Goal: Navigation & Orientation: Find specific page/section

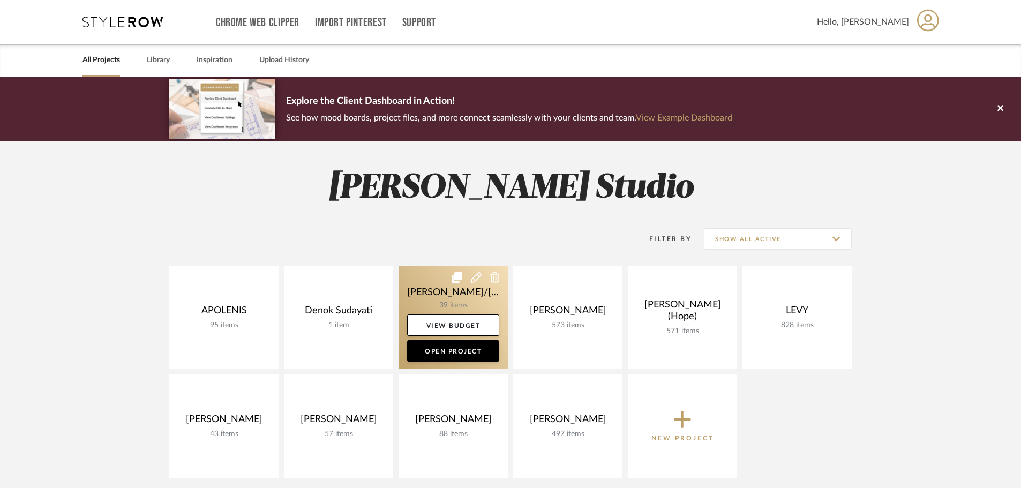
click at [439, 300] on link at bounding box center [453, 317] width 109 height 103
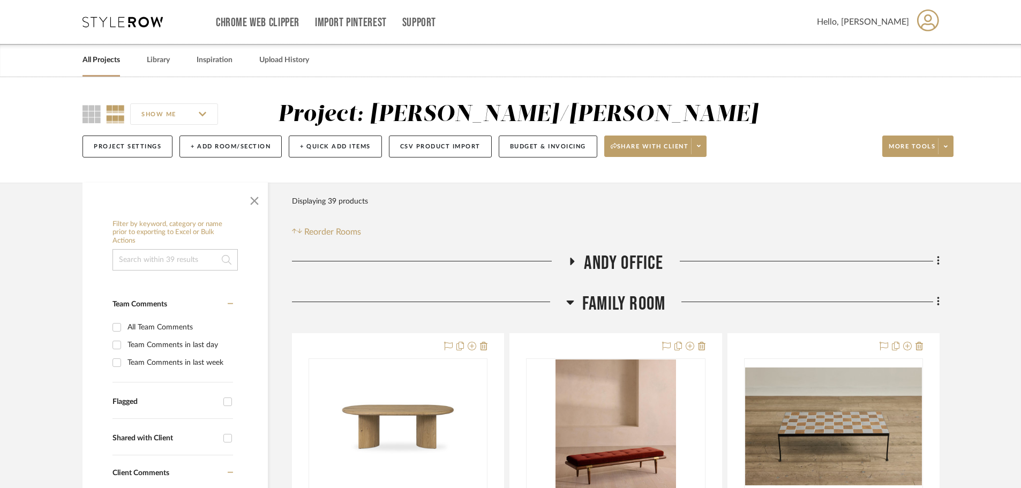
click at [568, 307] on icon at bounding box center [570, 302] width 8 height 13
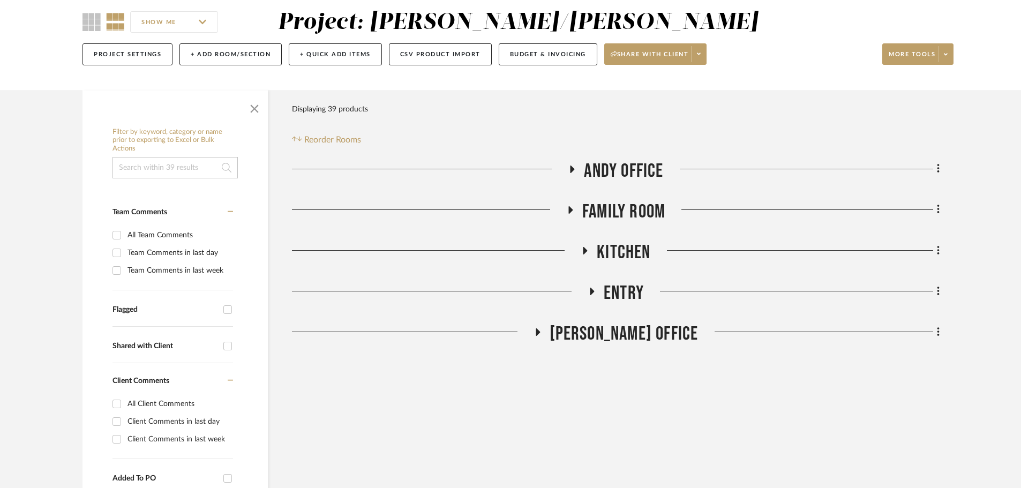
scroll to position [107, 0]
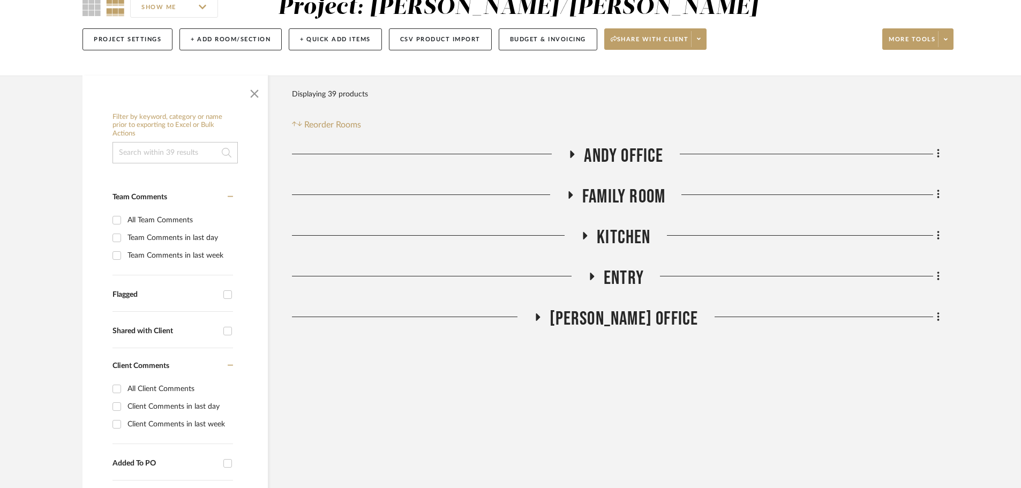
click at [544, 321] on icon at bounding box center [537, 317] width 13 height 8
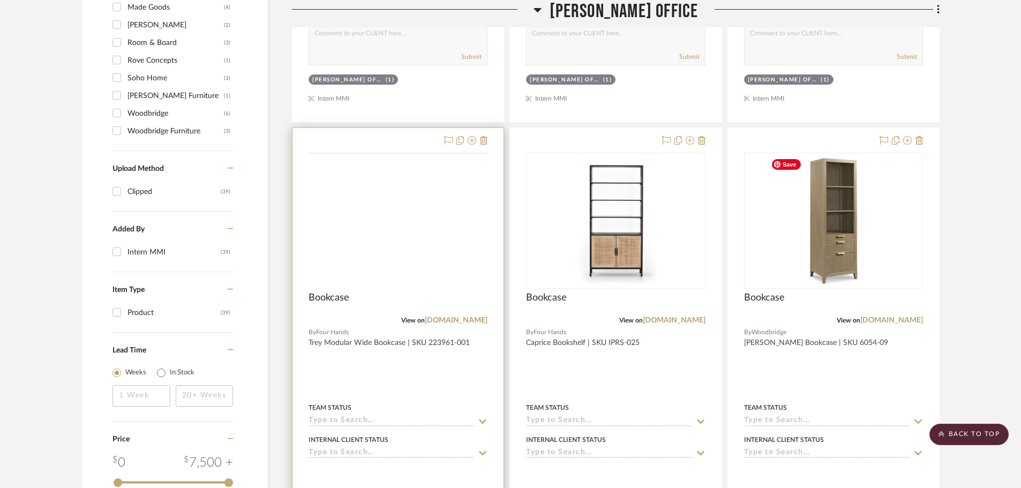
scroll to position [804, 0]
click at [456, 320] on link "[DOMAIN_NAME]" at bounding box center [456, 320] width 63 height 8
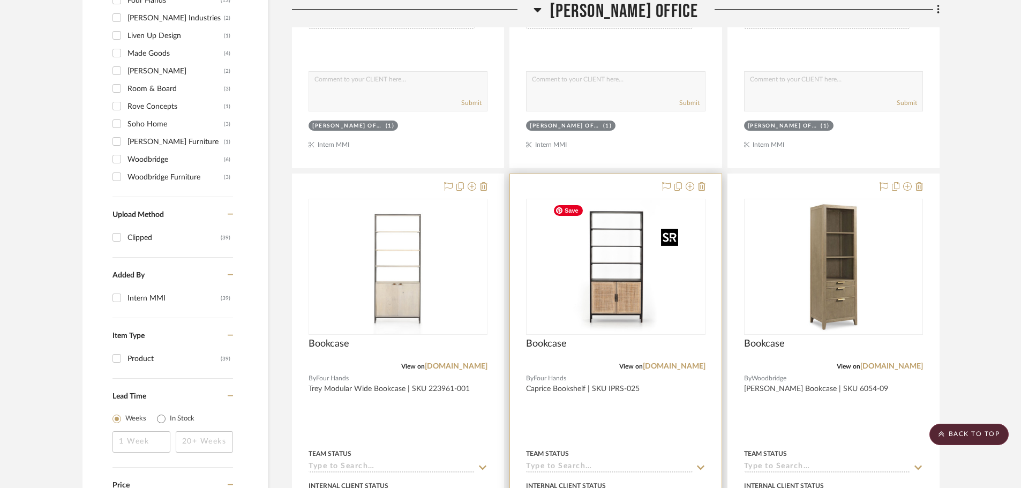
scroll to position [750, 0]
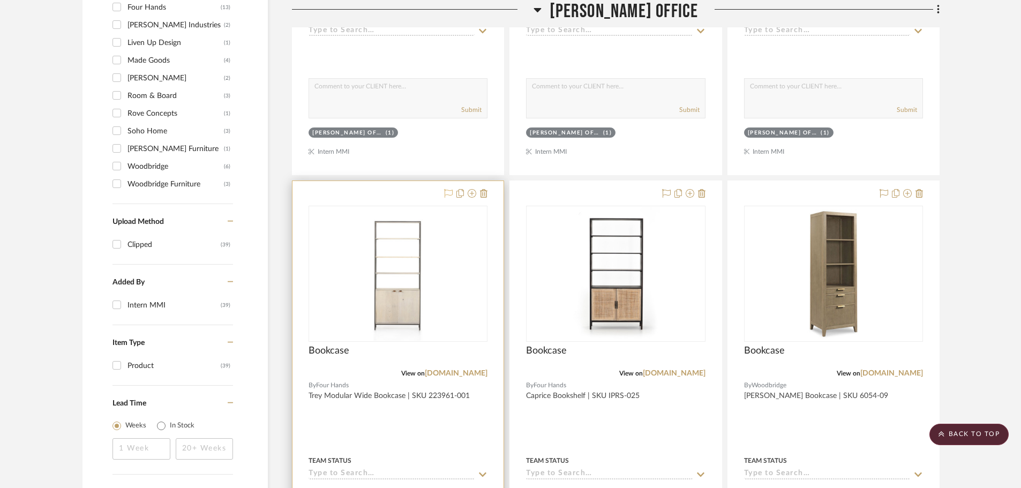
click at [446, 191] on icon at bounding box center [448, 193] width 9 height 9
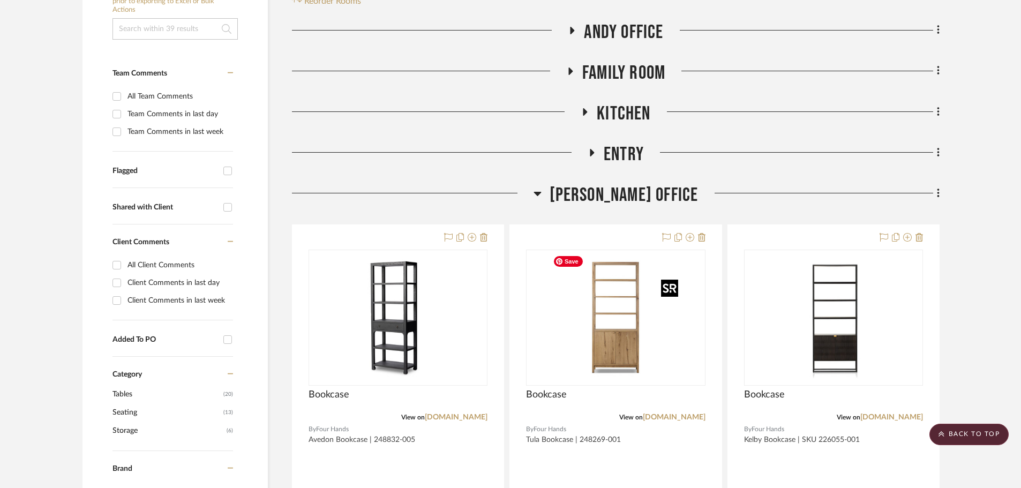
scroll to position [214, 0]
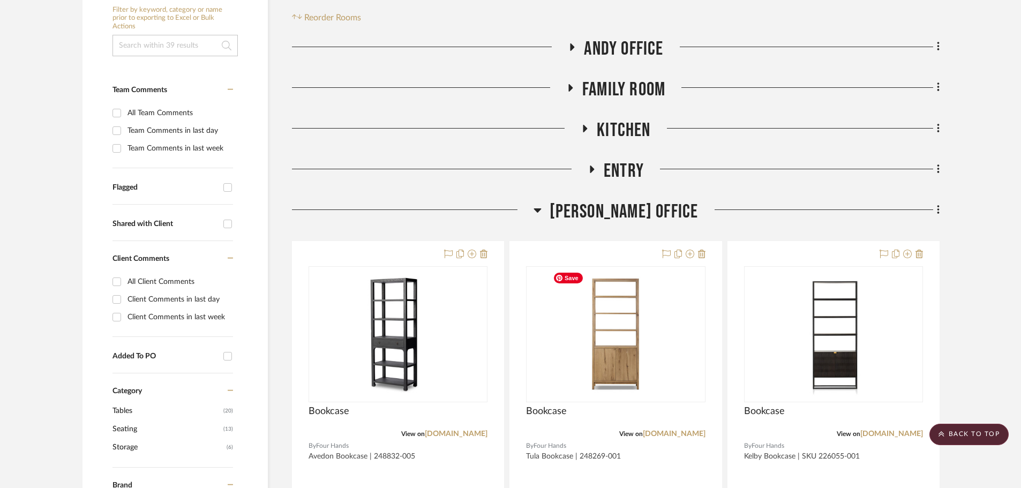
click at [542, 208] on icon at bounding box center [538, 210] width 8 height 13
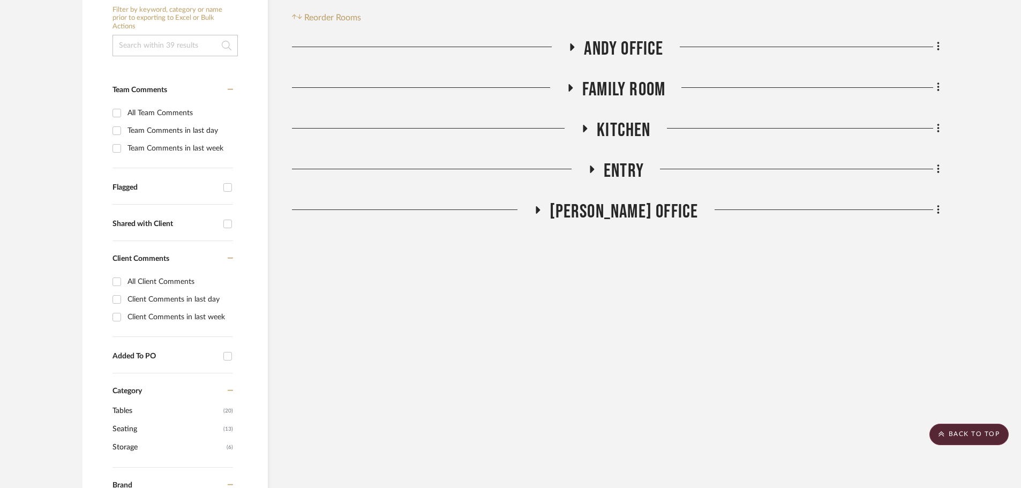
click at [590, 171] on icon at bounding box center [592, 170] width 13 height 8
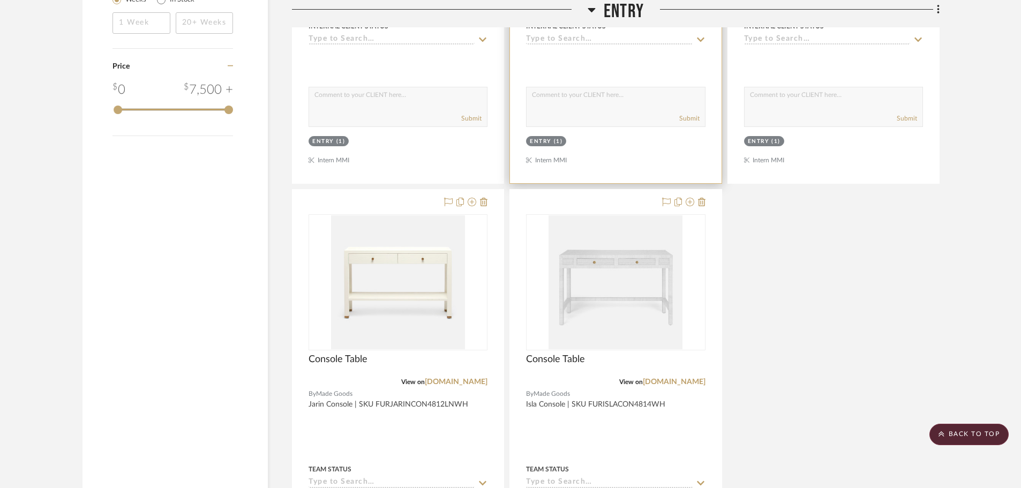
scroll to position [1179, 0]
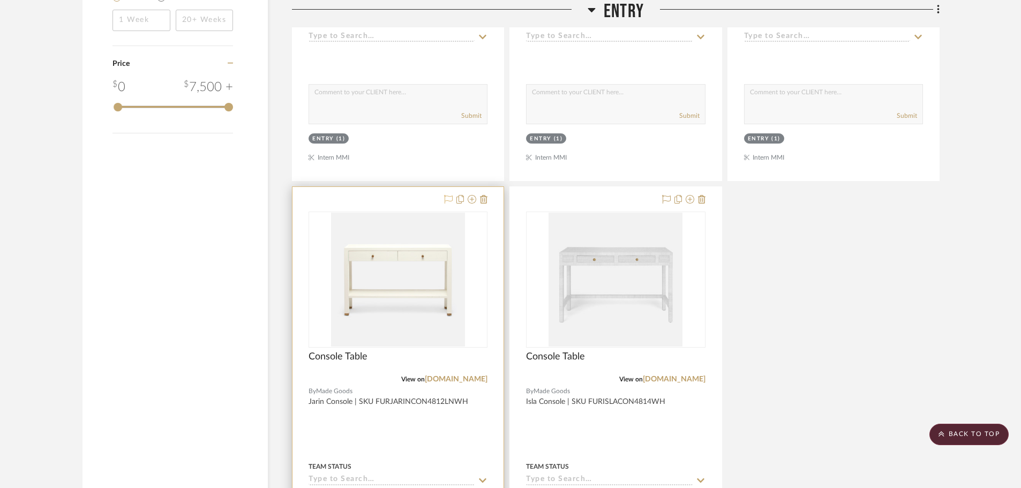
click at [446, 202] on icon at bounding box center [448, 199] width 9 height 9
click at [461, 380] on link "[DOMAIN_NAME]" at bounding box center [456, 380] width 63 height 8
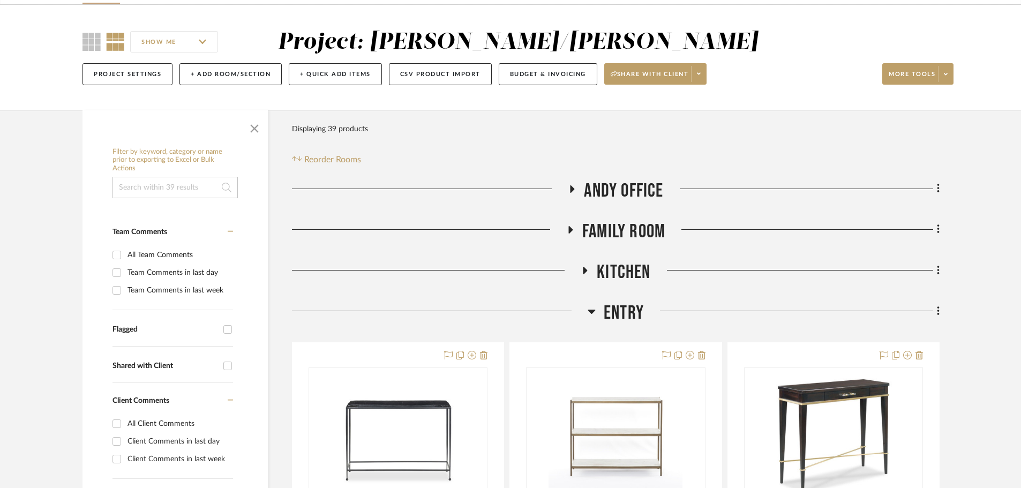
scroll to position [54, 0]
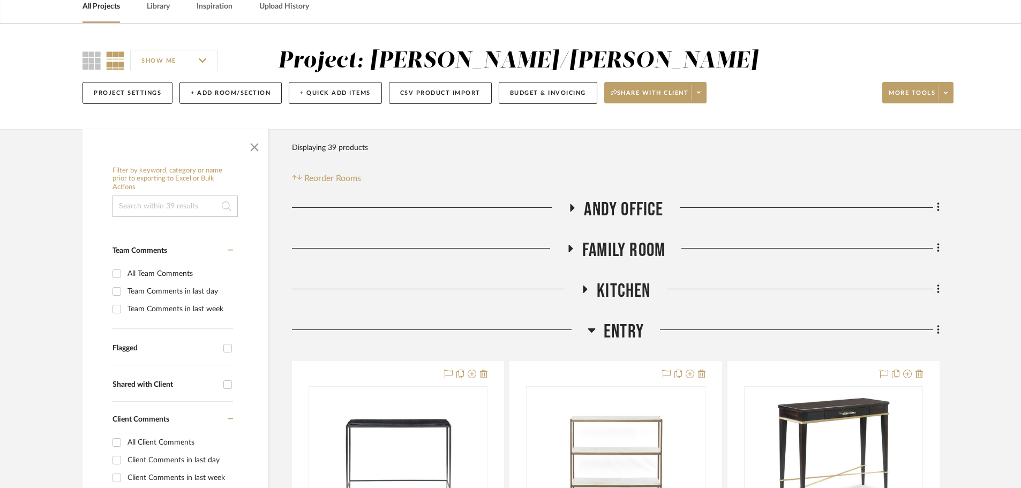
click at [591, 334] on icon at bounding box center [592, 330] width 8 height 13
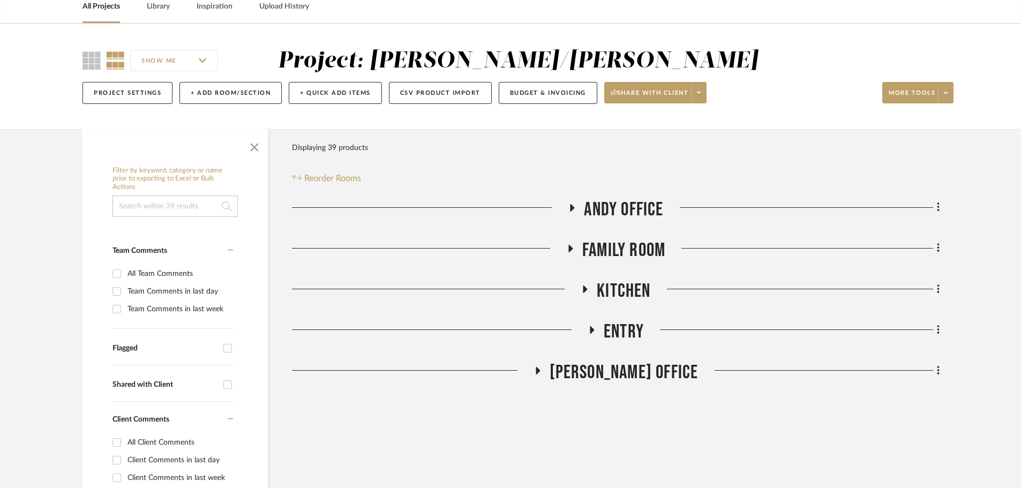
click at [587, 287] on icon at bounding box center [585, 289] width 13 height 8
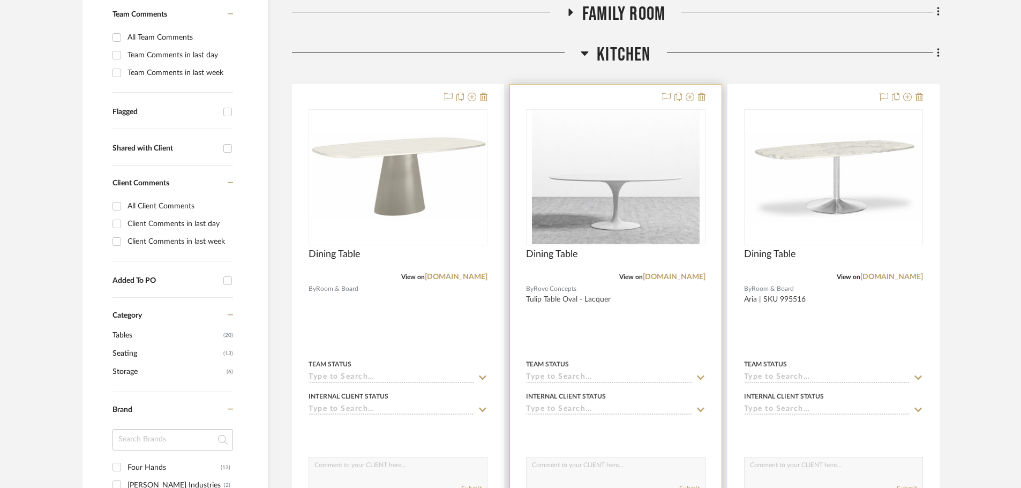
scroll to position [322, 0]
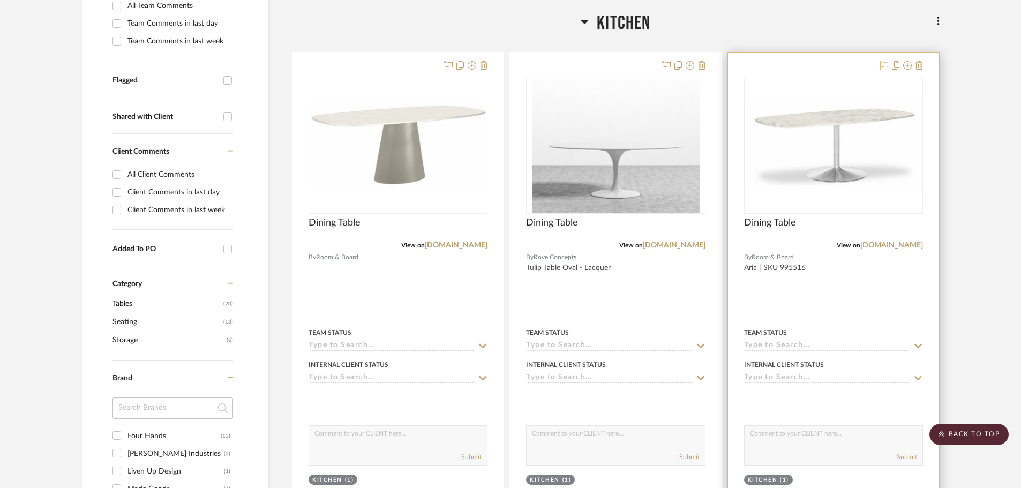
click at [884, 66] on icon at bounding box center [884, 65] width 9 height 9
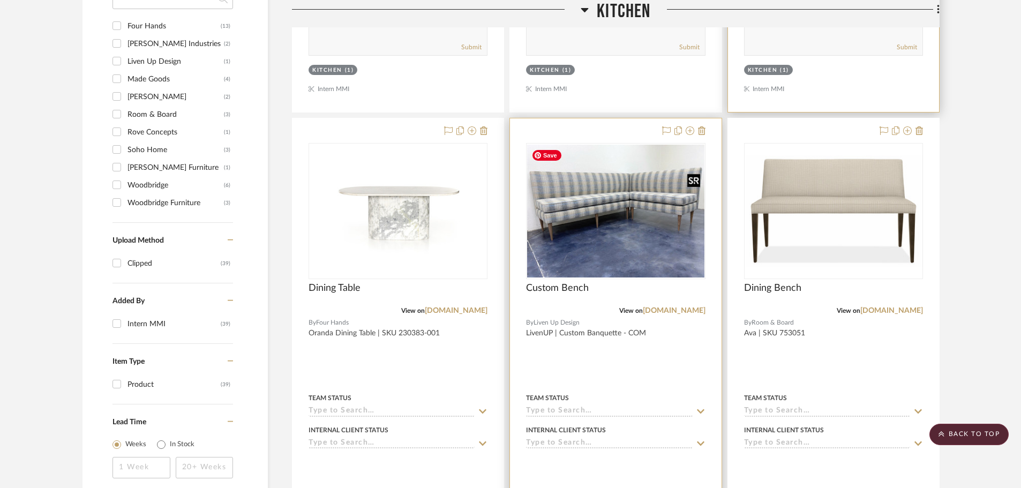
scroll to position [750, 0]
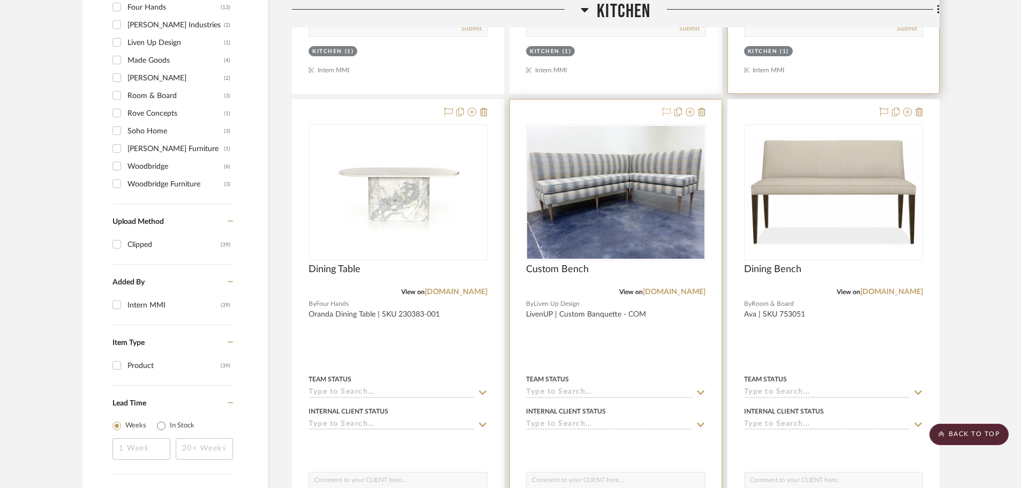
click at [669, 111] on icon at bounding box center [666, 112] width 9 height 9
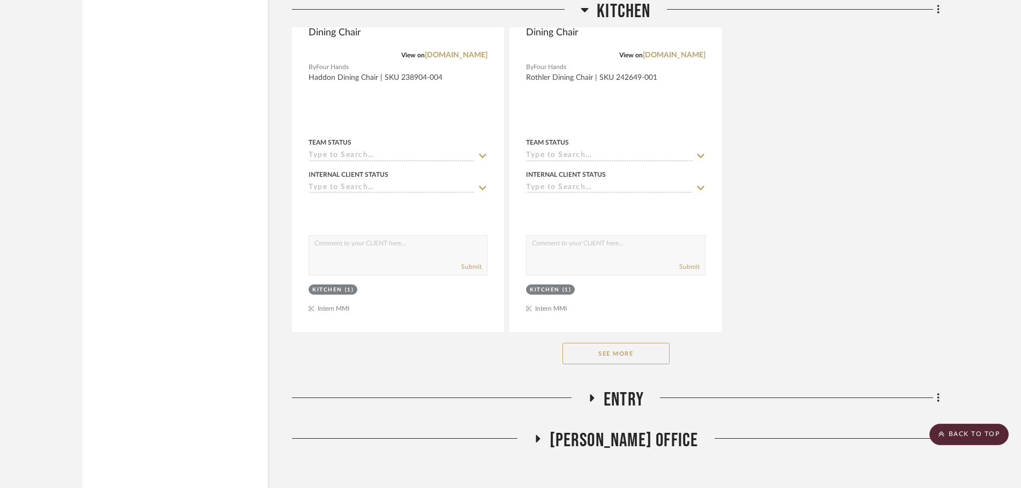
scroll to position [1500, 0]
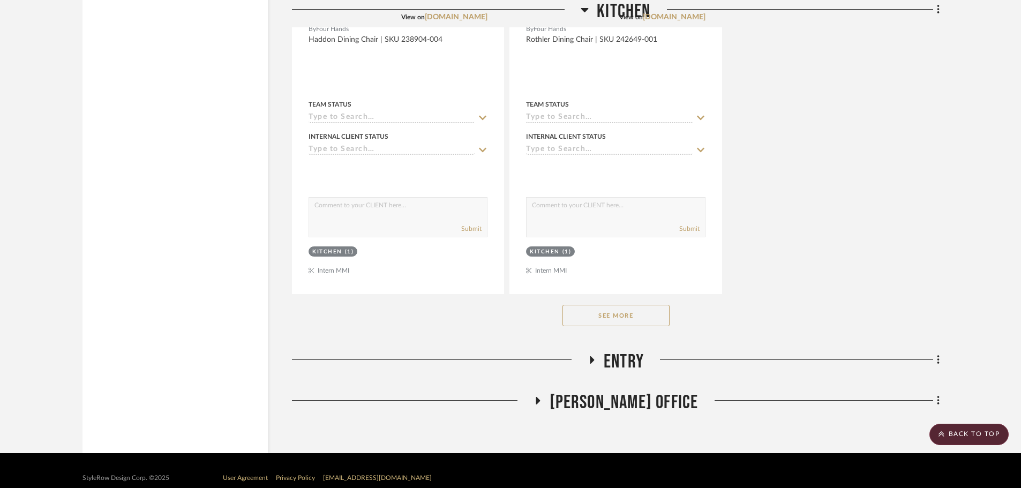
click at [607, 311] on button "See More" at bounding box center [616, 315] width 107 height 21
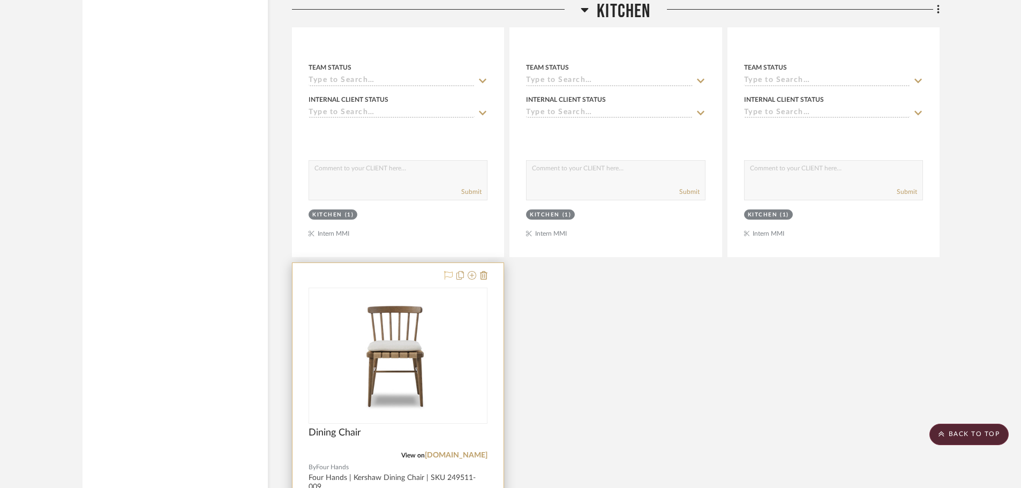
scroll to position [1554, 0]
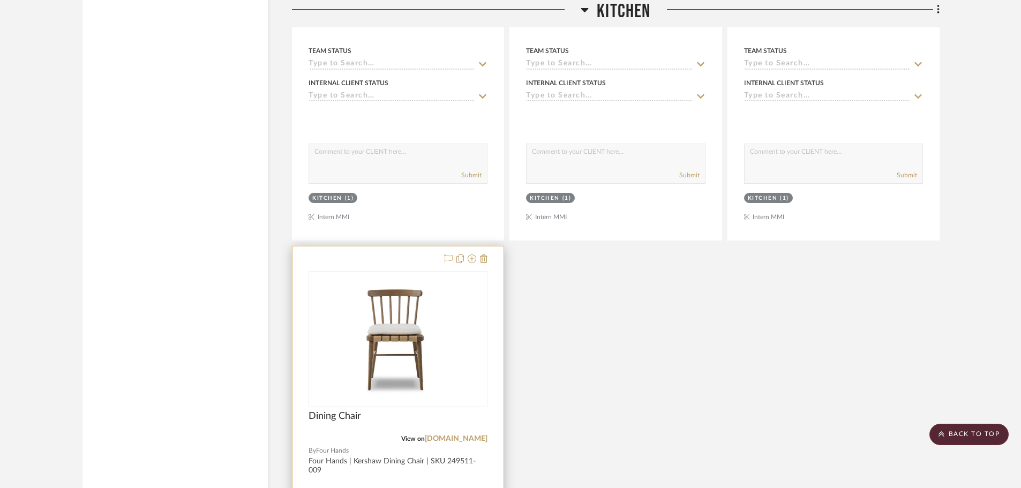
click at [449, 256] on icon at bounding box center [448, 259] width 9 height 9
click at [467, 437] on link "[DOMAIN_NAME]" at bounding box center [456, 439] width 63 height 8
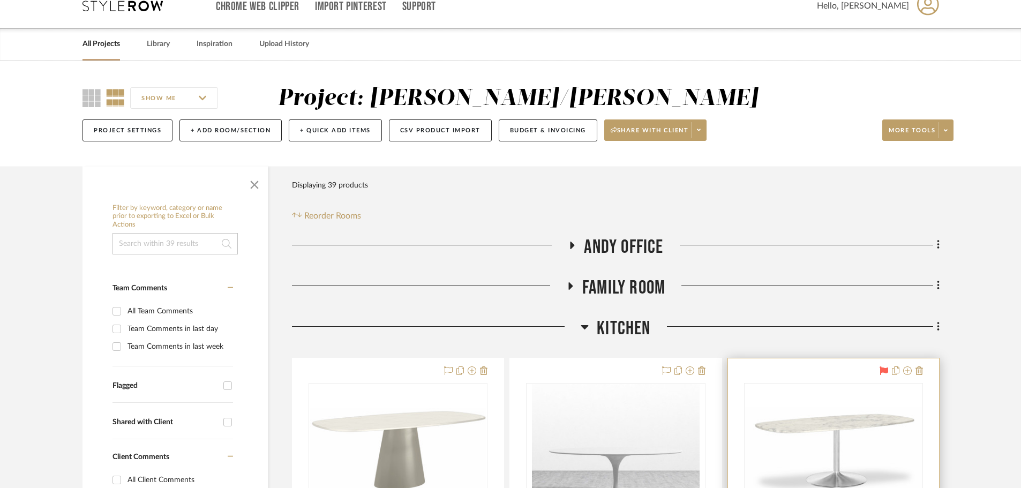
scroll to position [0, 0]
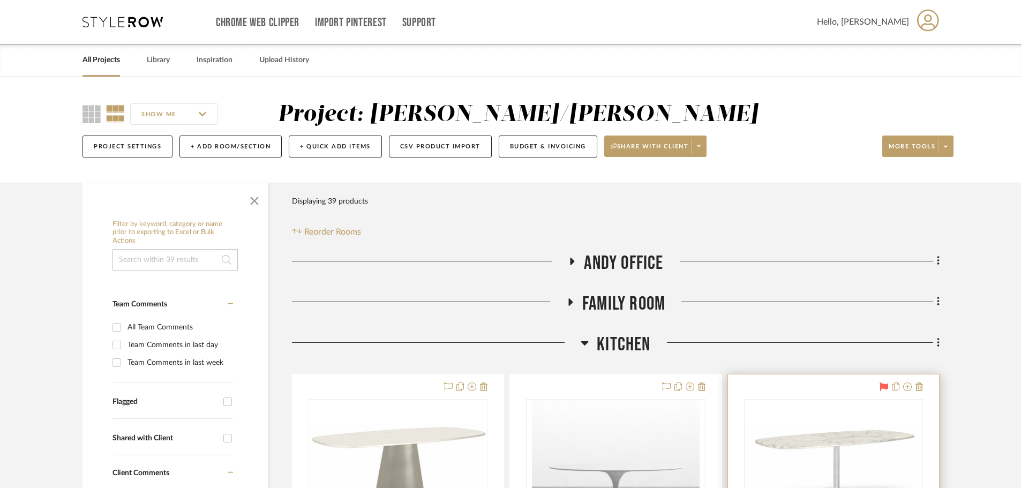
click at [587, 340] on icon at bounding box center [585, 343] width 8 height 13
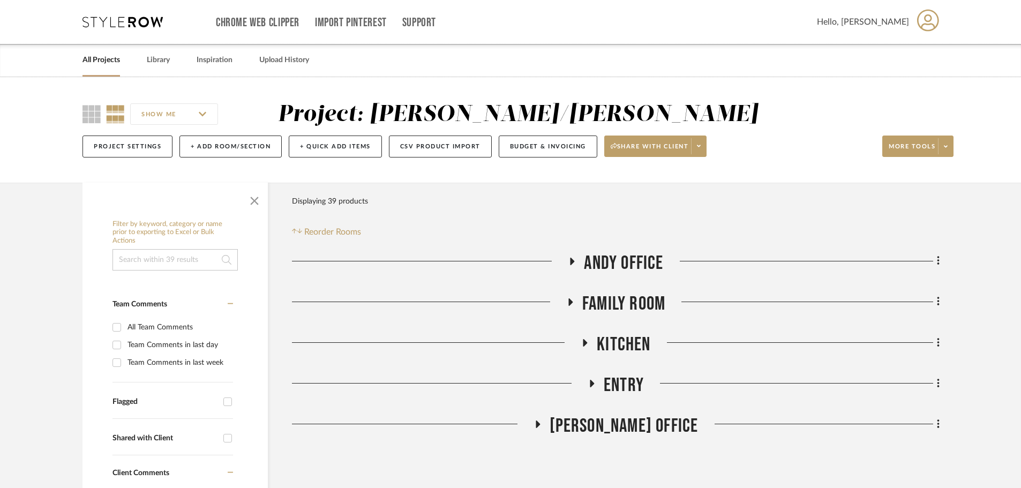
click at [586, 339] on icon at bounding box center [585, 343] width 13 height 8
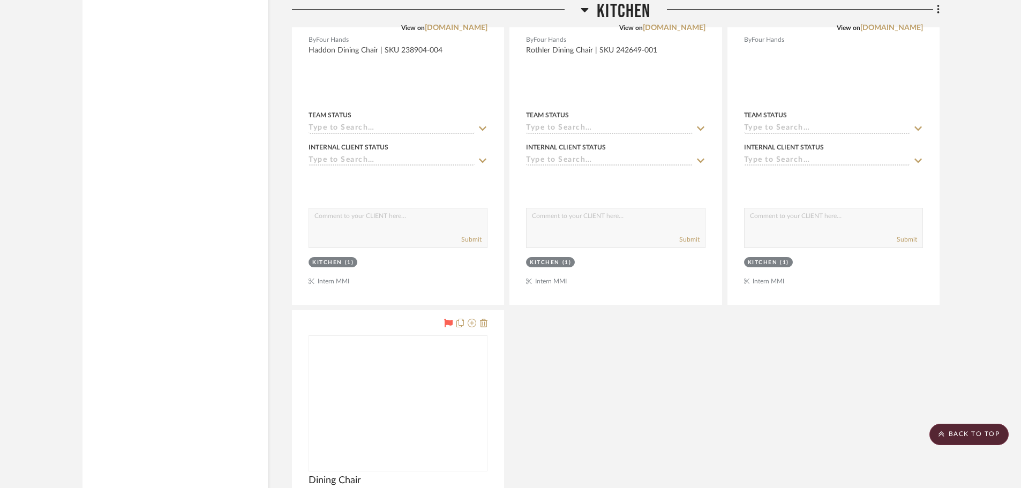
scroll to position [1661, 0]
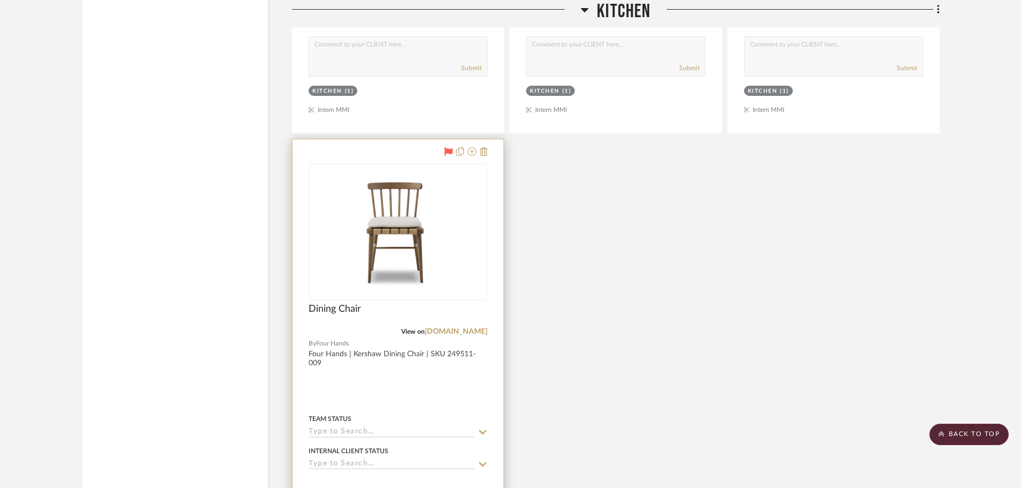
click at [456, 327] on div "View on [DOMAIN_NAME]" at bounding box center [398, 332] width 179 height 10
click at [460, 330] on link "[DOMAIN_NAME]" at bounding box center [456, 332] width 63 height 8
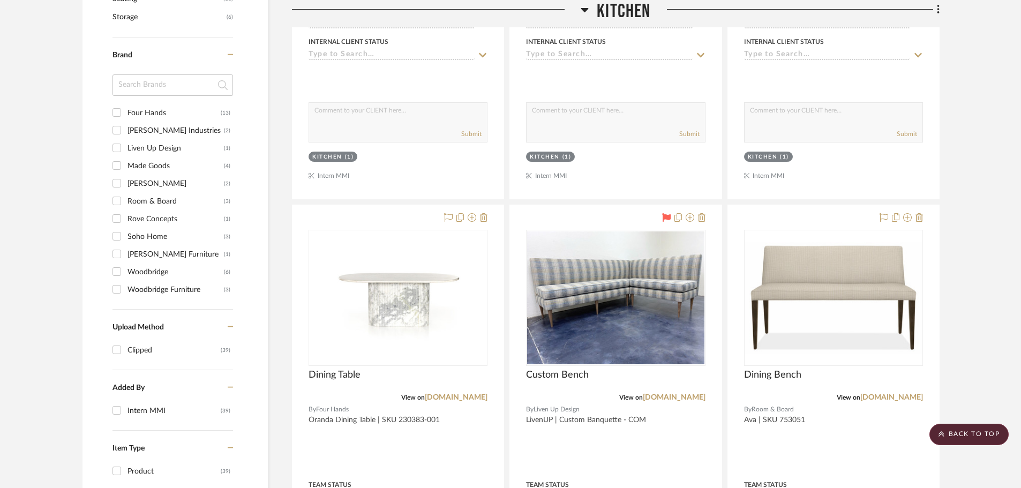
scroll to position [697, 0]
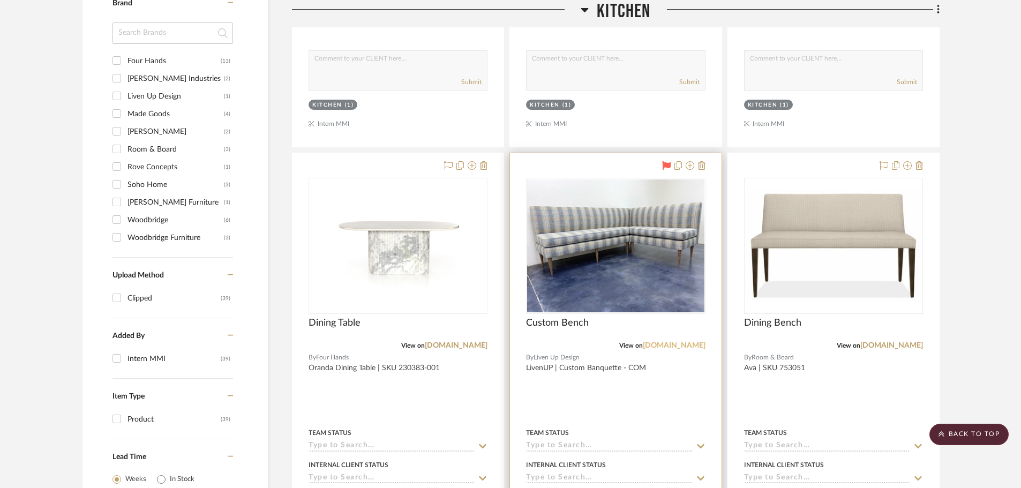
click at [690, 344] on link "[DOMAIN_NAME]" at bounding box center [674, 346] width 63 height 8
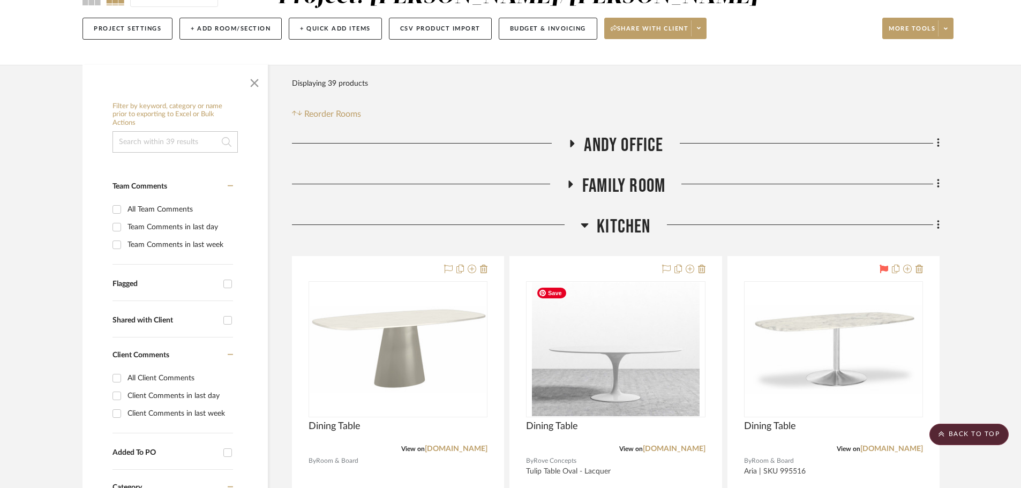
scroll to position [0, 0]
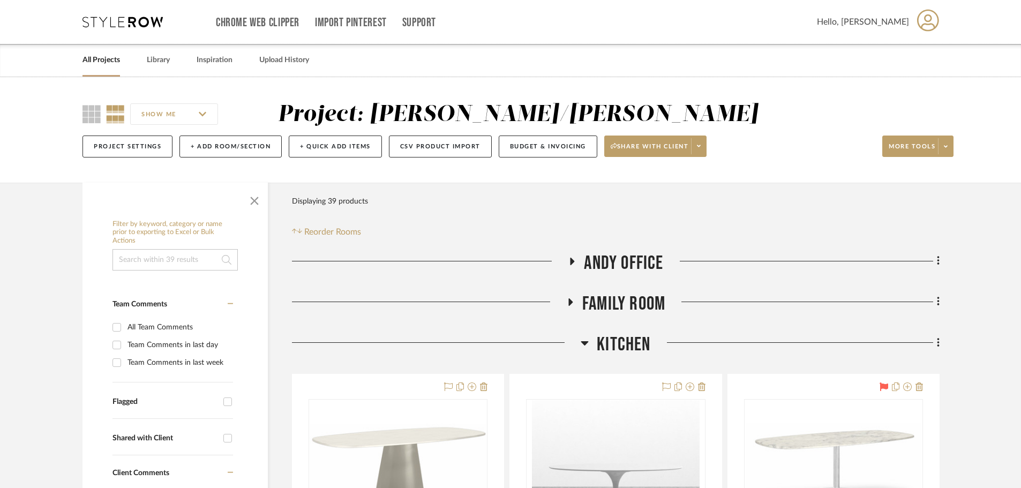
click at [585, 343] on icon at bounding box center [585, 343] width 8 height 4
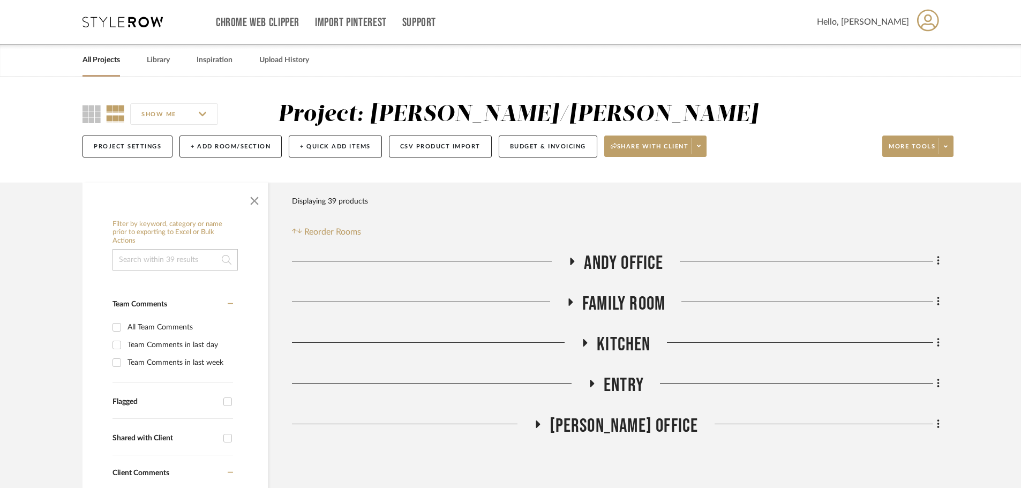
click at [570, 301] on icon at bounding box center [571, 302] width 4 height 8
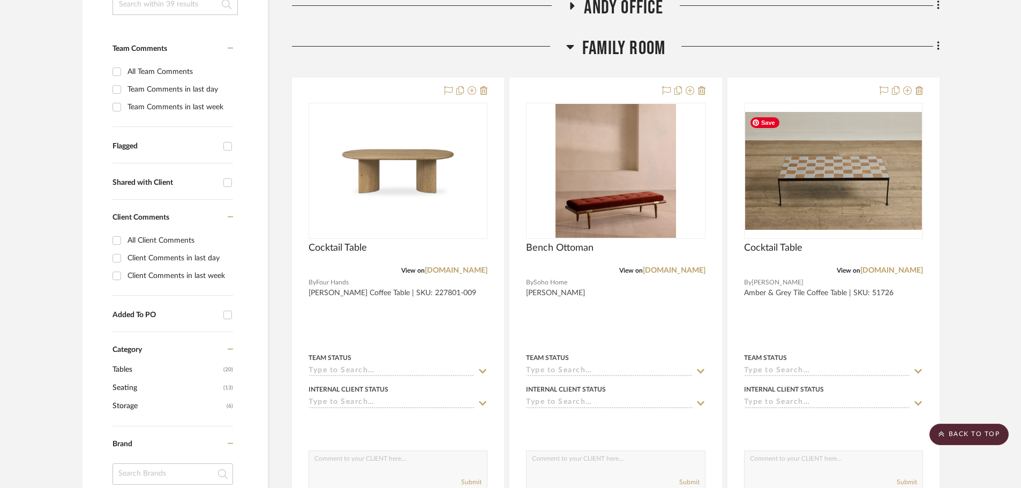
scroll to position [214, 0]
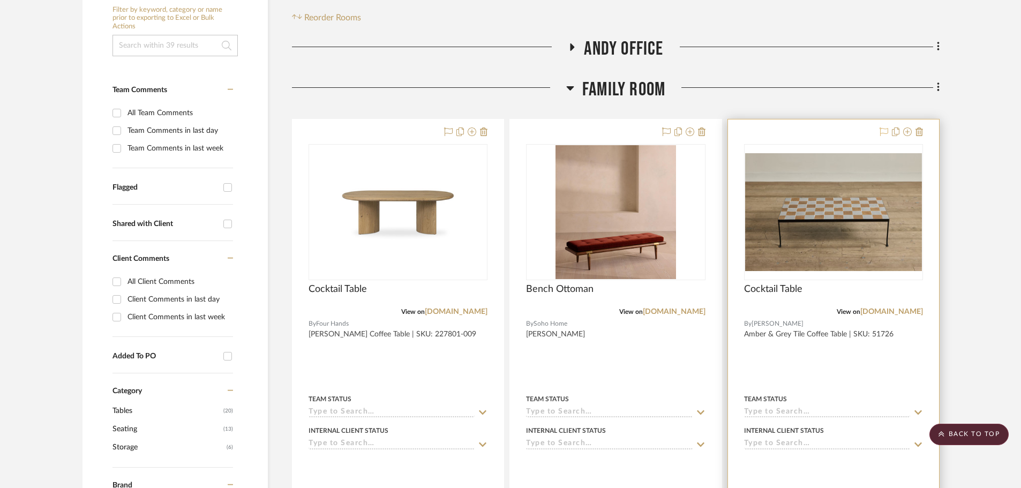
click at [882, 135] on icon at bounding box center [884, 132] width 9 height 9
click at [898, 312] on link "[DOMAIN_NAME]" at bounding box center [892, 312] width 63 height 8
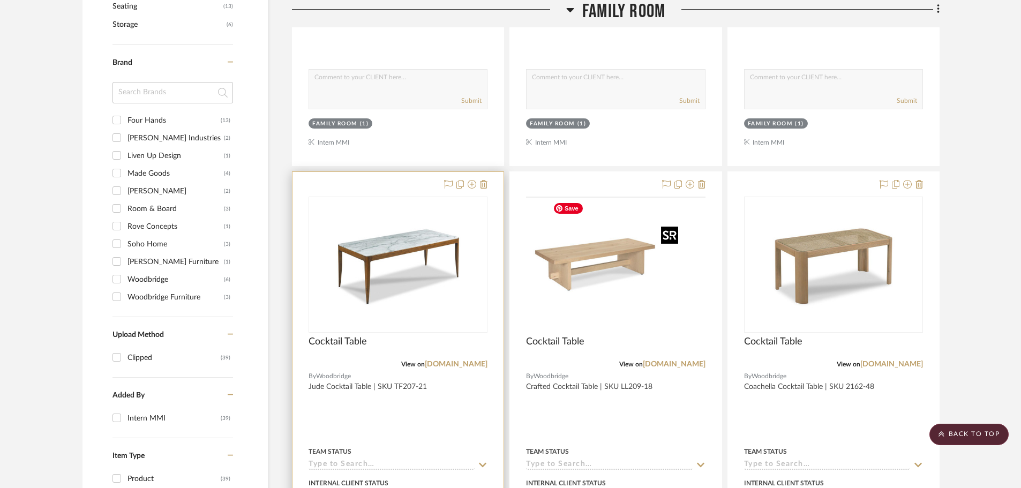
scroll to position [643, 0]
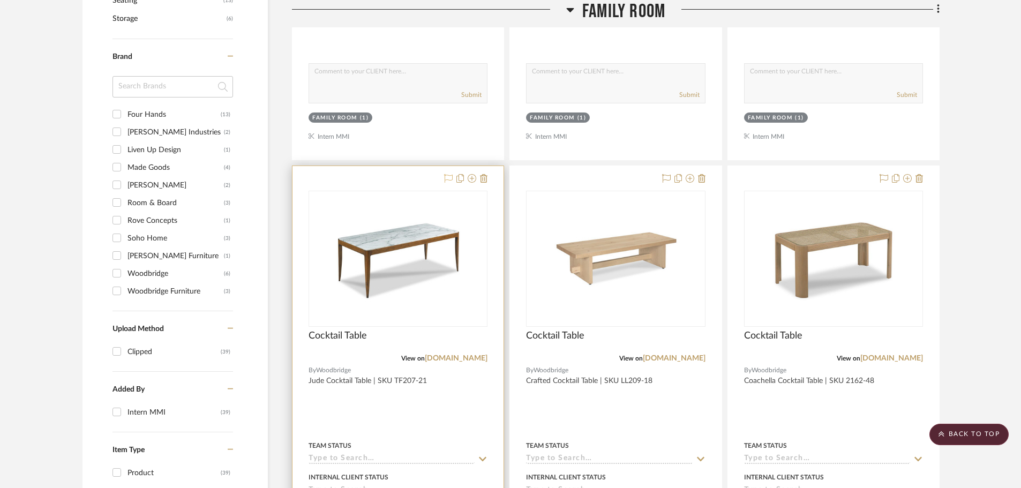
click at [447, 176] on icon at bounding box center [448, 178] width 9 height 9
click at [458, 360] on link "[DOMAIN_NAME]" at bounding box center [456, 359] width 63 height 8
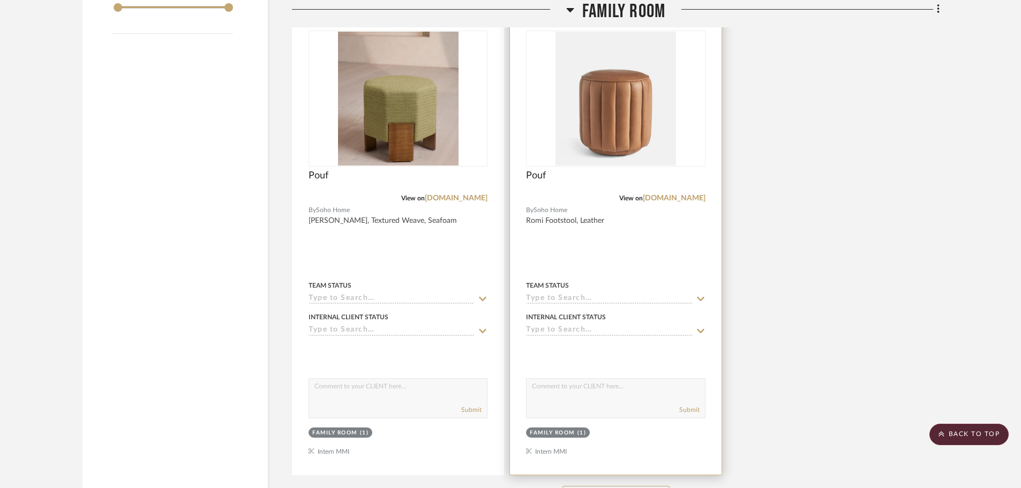
scroll to position [1232, 0]
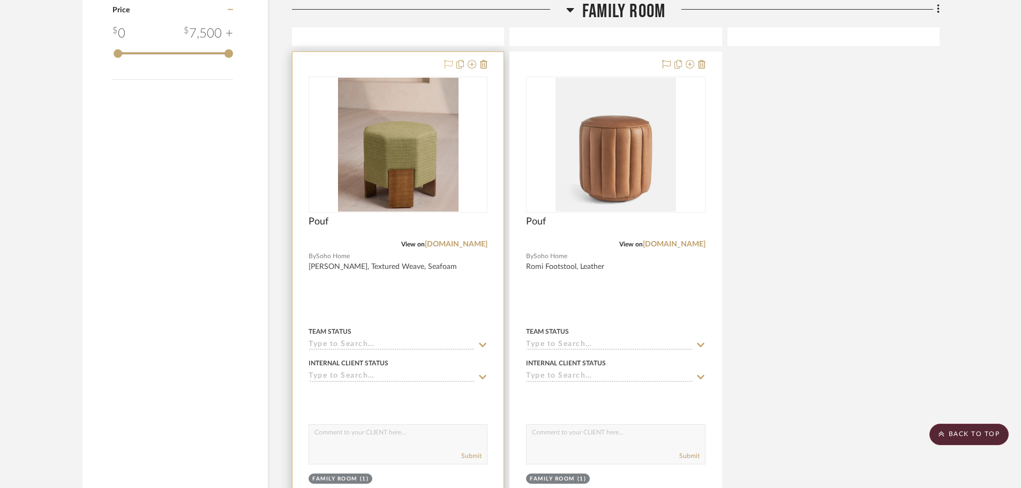
click at [447, 66] on icon at bounding box center [448, 64] width 9 height 9
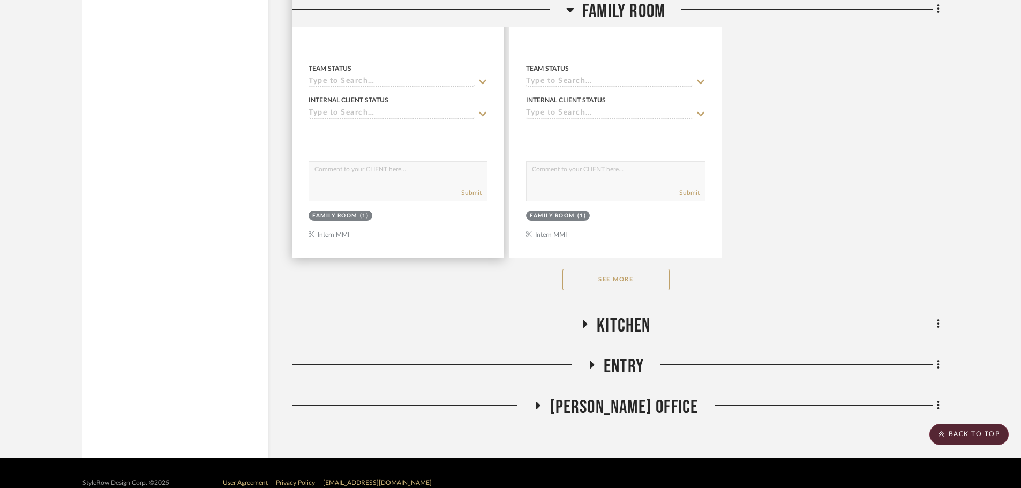
scroll to position [1515, 0]
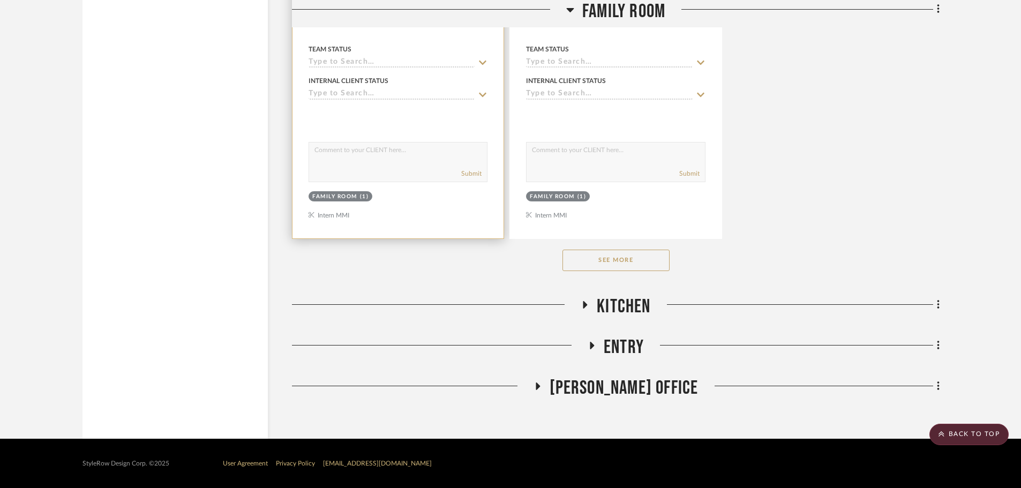
click at [611, 268] on button "See More" at bounding box center [616, 260] width 107 height 21
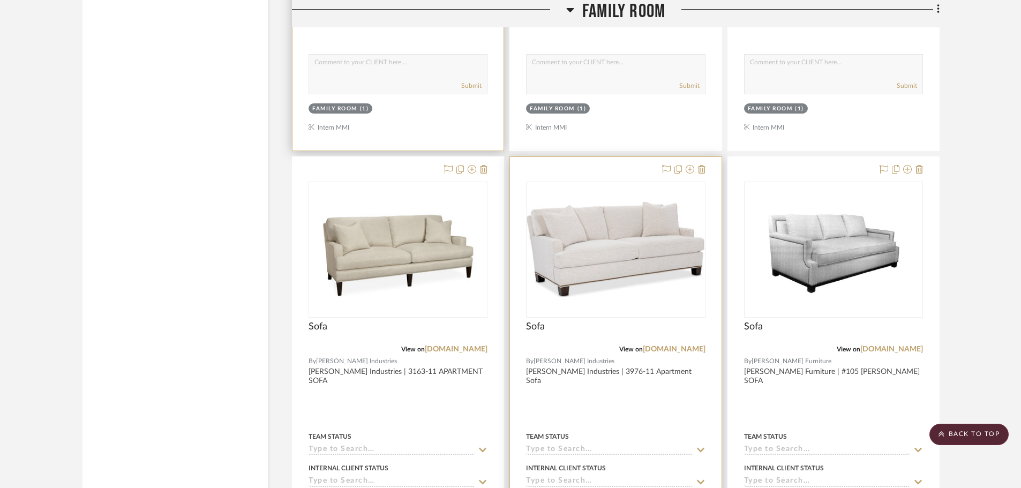
scroll to position [1622, 0]
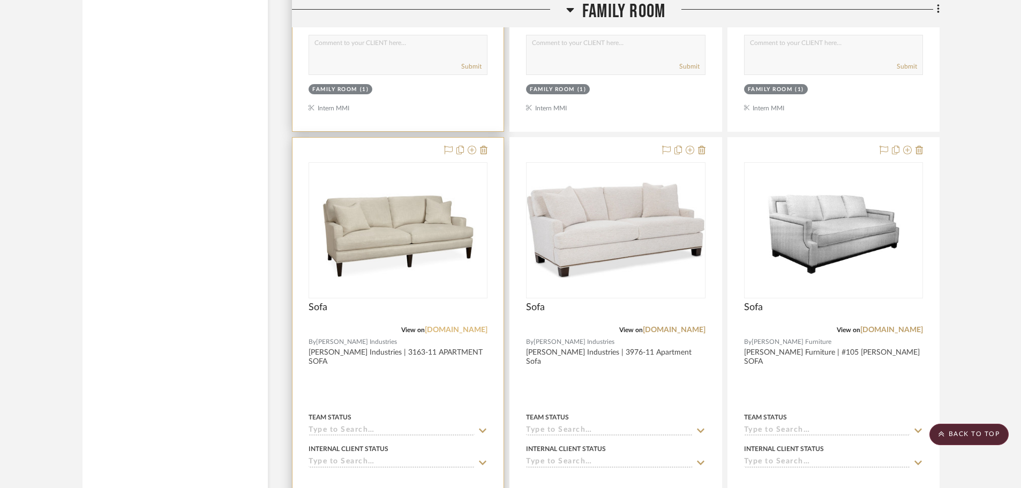
click at [472, 333] on link "[DOMAIN_NAME]" at bounding box center [456, 330] width 63 height 8
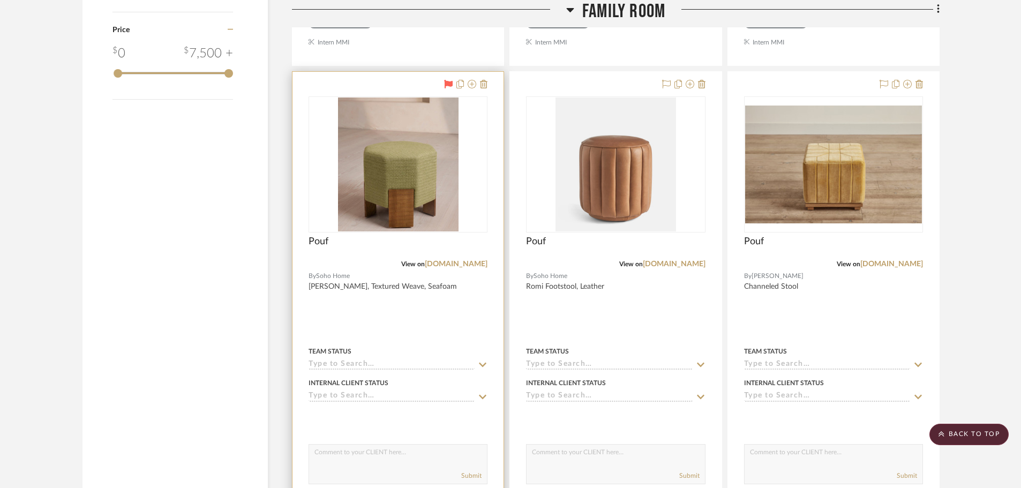
scroll to position [1461, 0]
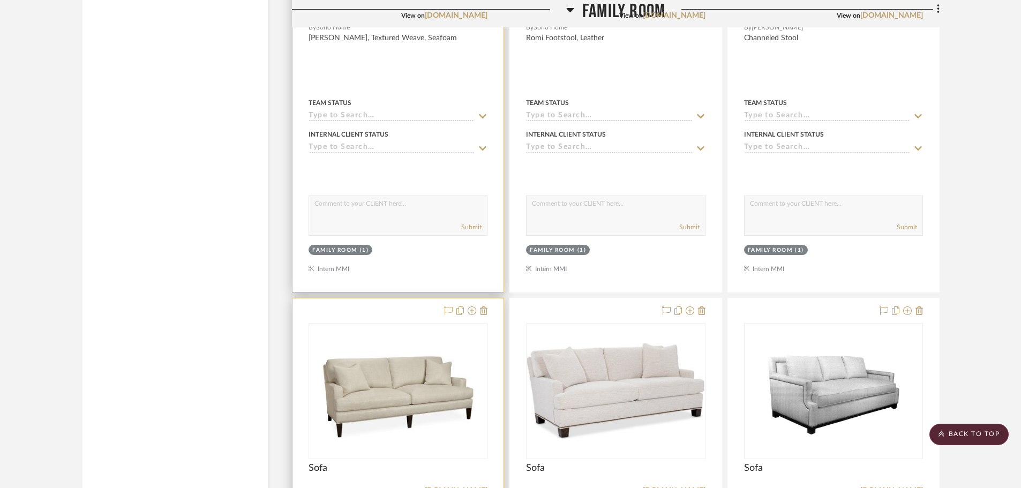
click at [449, 309] on icon at bounding box center [448, 311] width 9 height 9
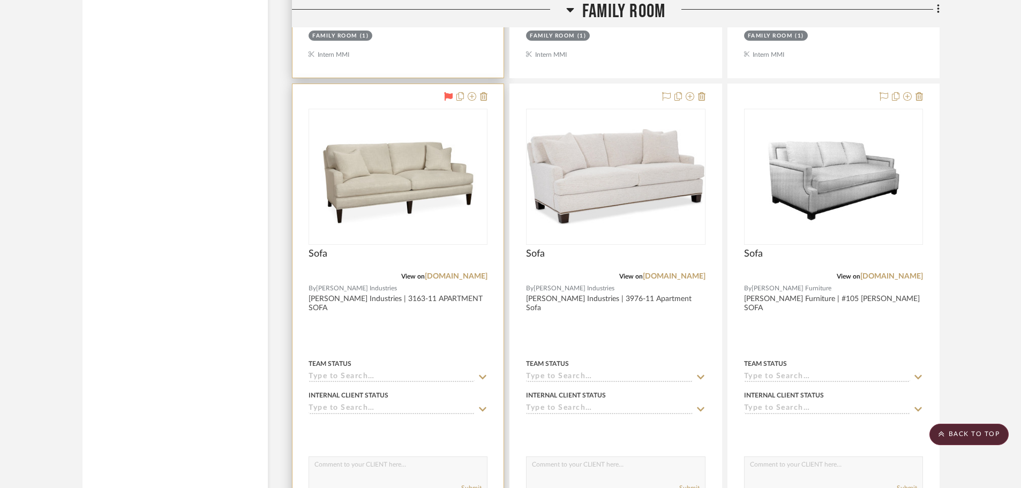
click at [450, 269] on div "Sofa" at bounding box center [398, 260] width 179 height 24
click at [458, 275] on link "[DOMAIN_NAME]" at bounding box center [456, 277] width 63 height 8
click at [441, 278] on link "[DOMAIN_NAME]" at bounding box center [456, 277] width 63 height 8
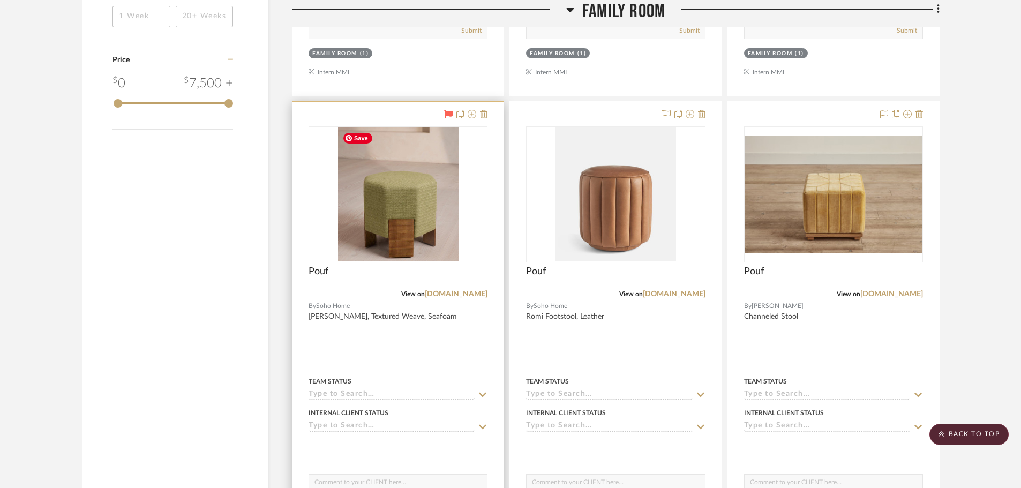
scroll to position [1193, 0]
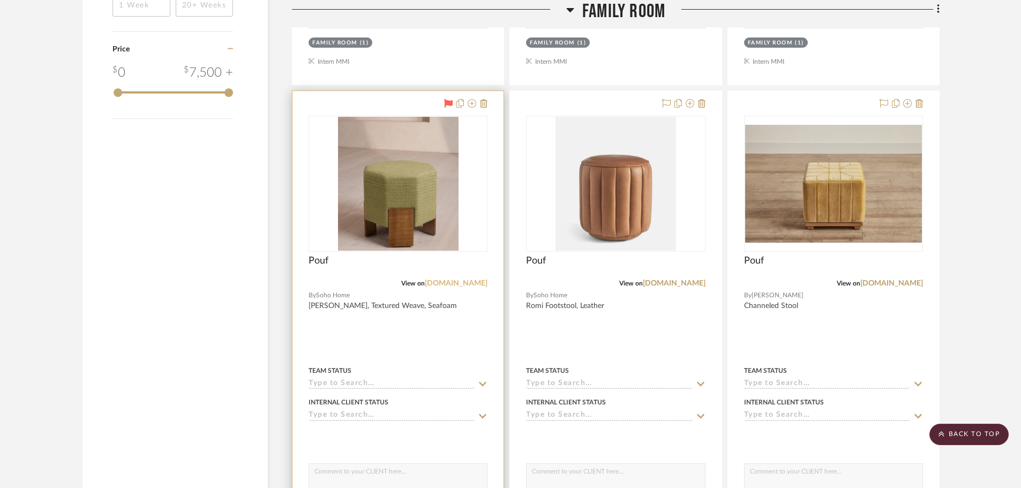
click at [458, 284] on link "[DOMAIN_NAME]" at bounding box center [456, 284] width 63 height 8
click at [449, 286] on link "[DOMAIN_NAME]" at bounding box center [456, 284] width 63 height 8
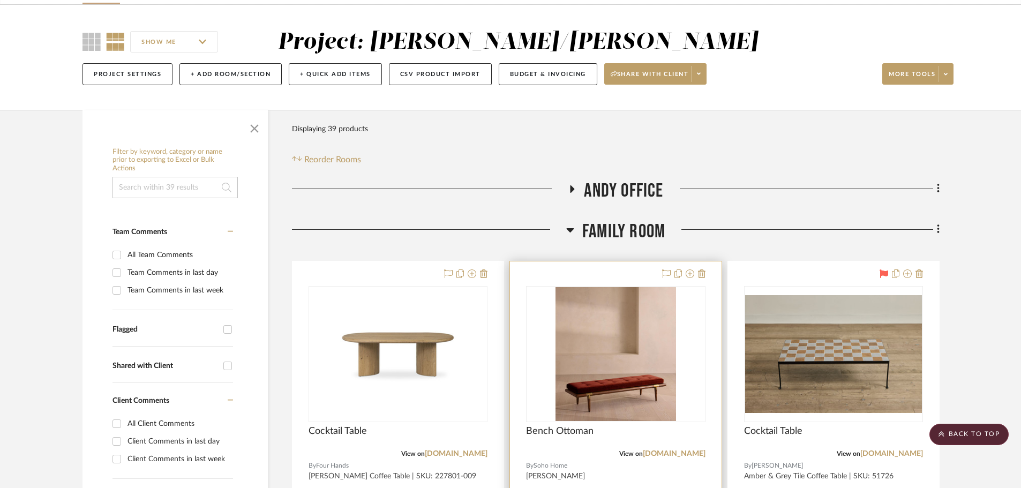
scroll to position [0, 0]
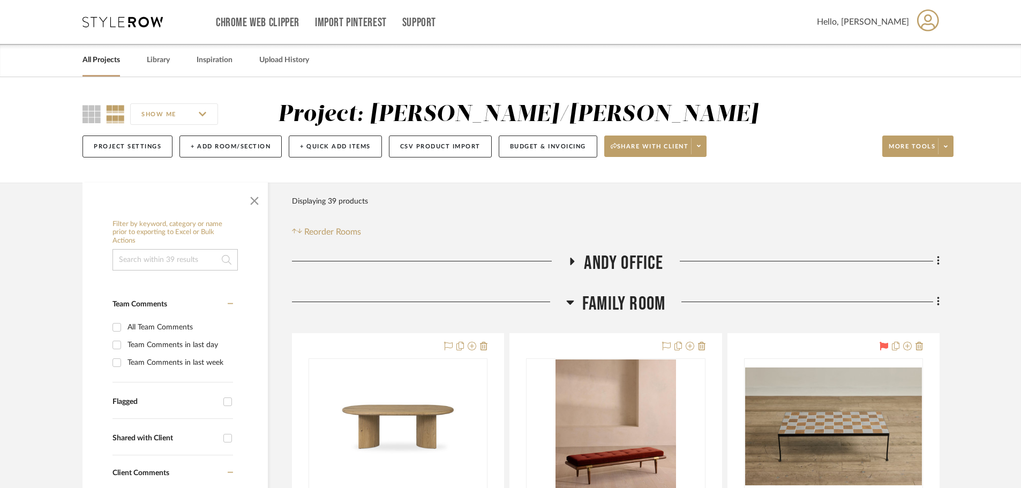
click at [575, 301] on h3 "Family Room" at bounding box center [615, 304] width 99 height 23
